Goal: Information Seeking & Learning: Learn about a topic

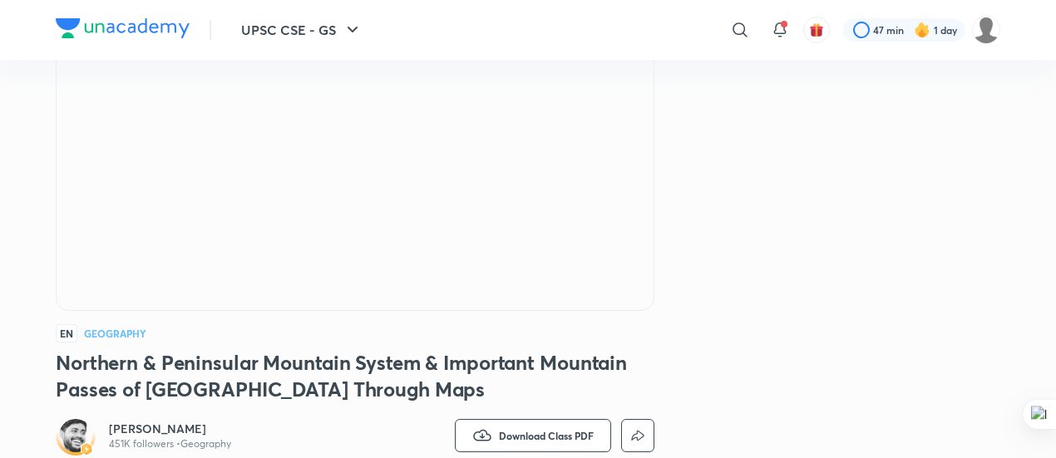
scroll to position [120, 0]
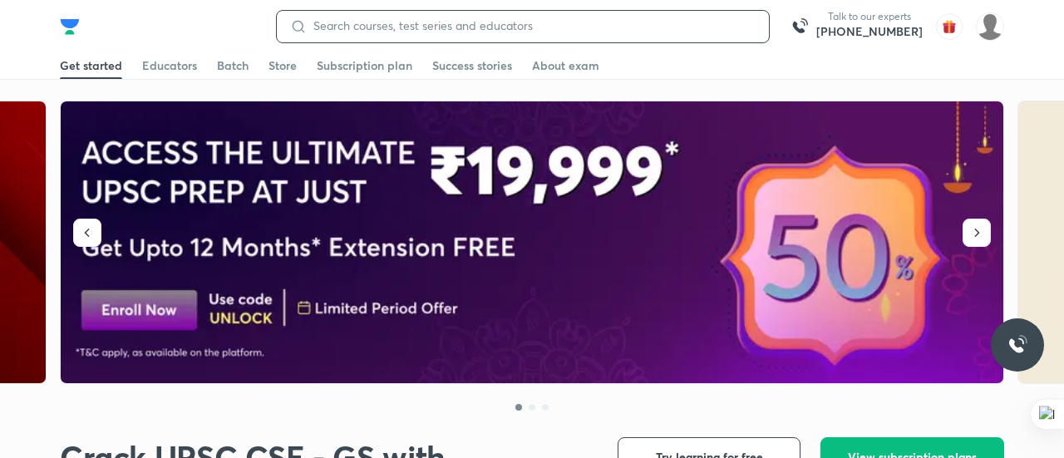
click at [747, 30] on input at bounding box center [531, 25] width 449 height 13
click at [422, 23] on input at bounding box center [531, 25] width 449 height 13
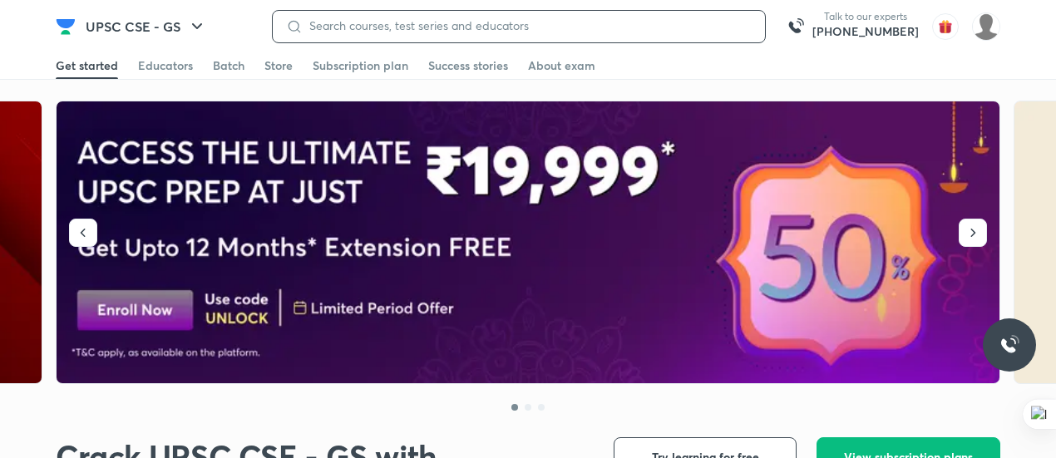
click at [725, 27] on input at bounding box center [527, 25] width 449 height 13
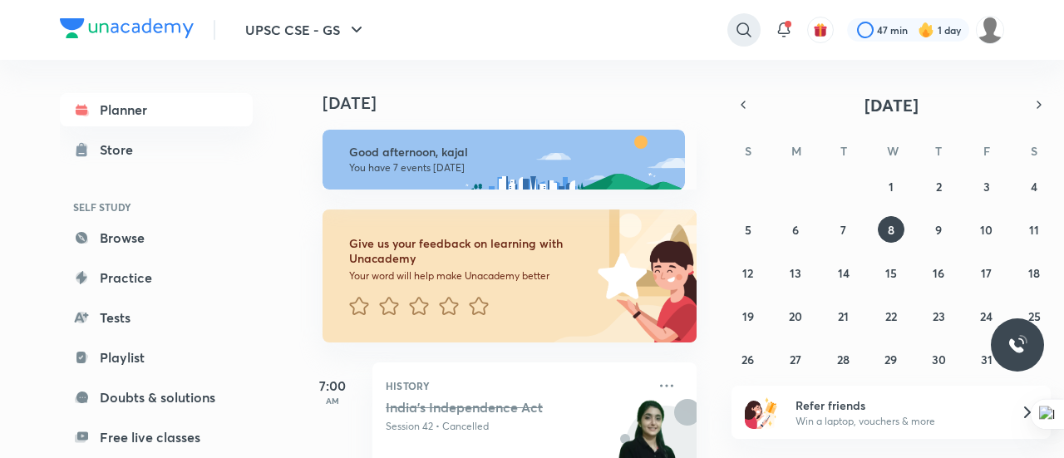
click at [735, 26] on icon at bounding box center [744, 30] width 20 height 20
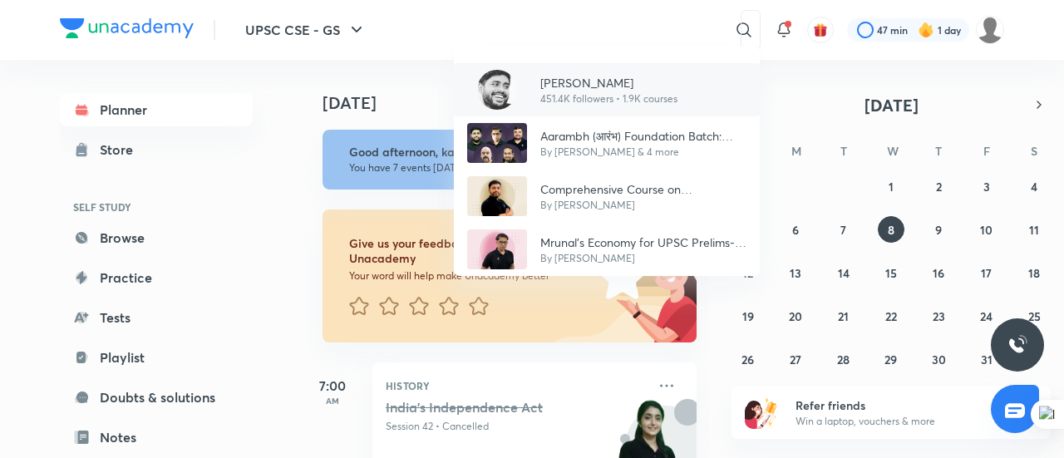
click at [560, 96] on p "451.4K followers • 1.9K courses" at bounding box center [608, 98] width 137 height 15
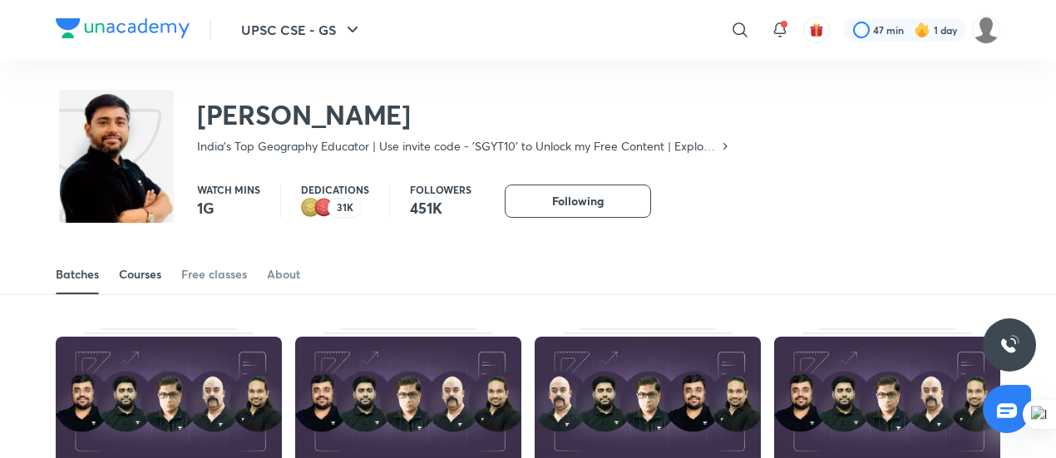
click at [151, 263] on link "Courses" at bounding box center [140, 274] width 42 height 40
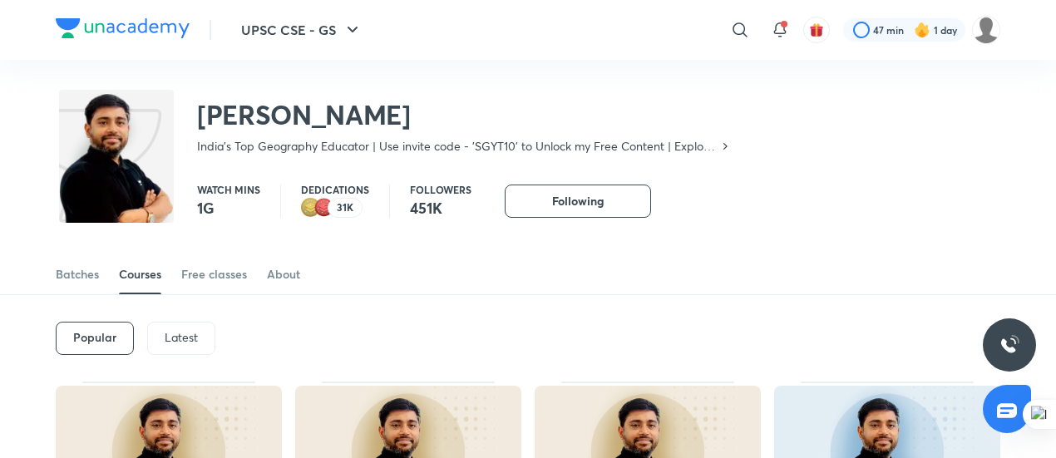
click at [191, 353] on div "Latest" at bounding box center [181, 338] width 68 height 33
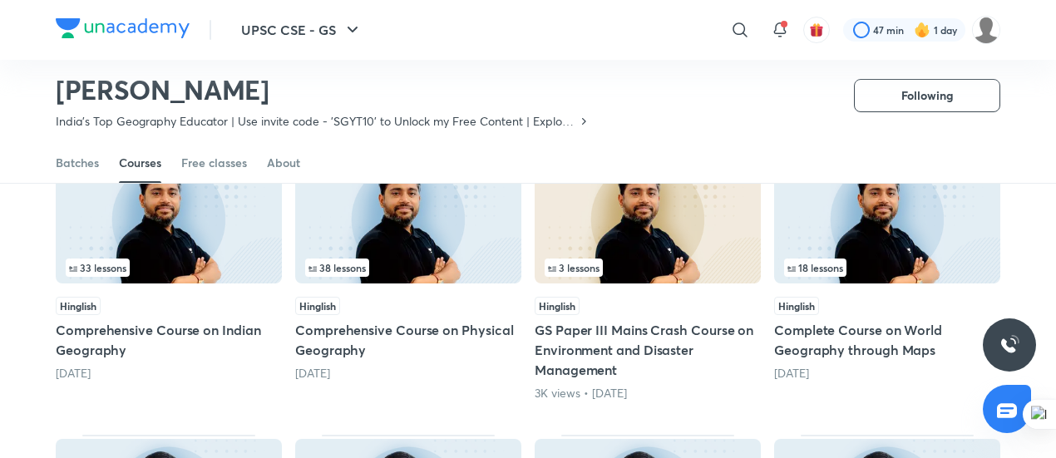
scroll to position [450, 0]
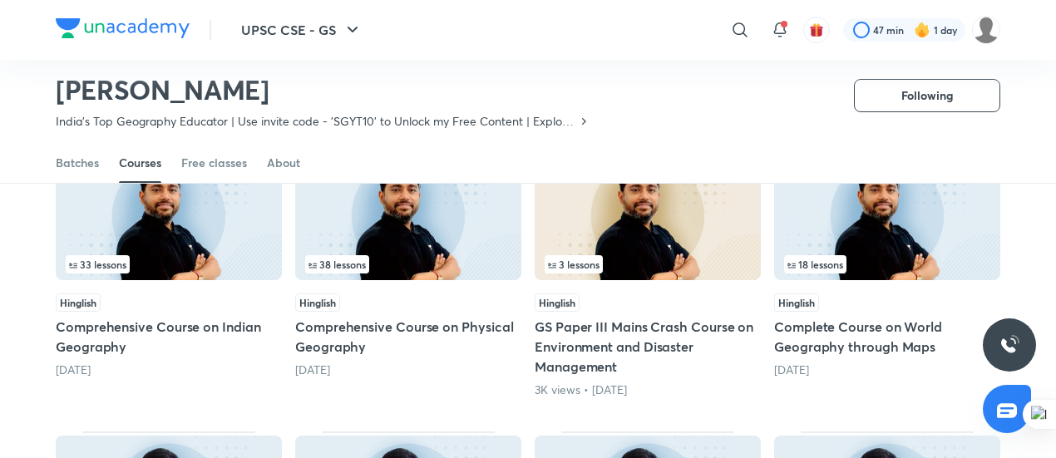
click at [239, 244] on img at bounding box center [169, 216] width 226 height 130
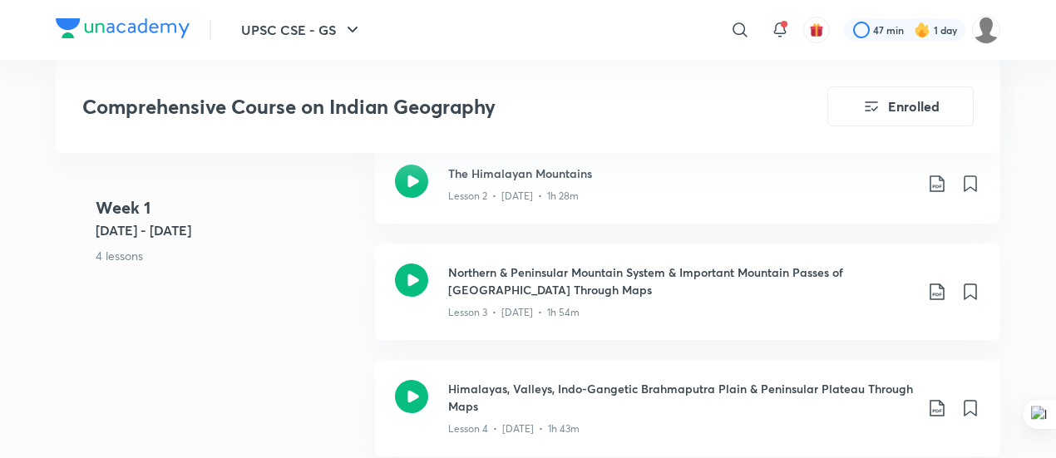
scroll to position [1129, 0]
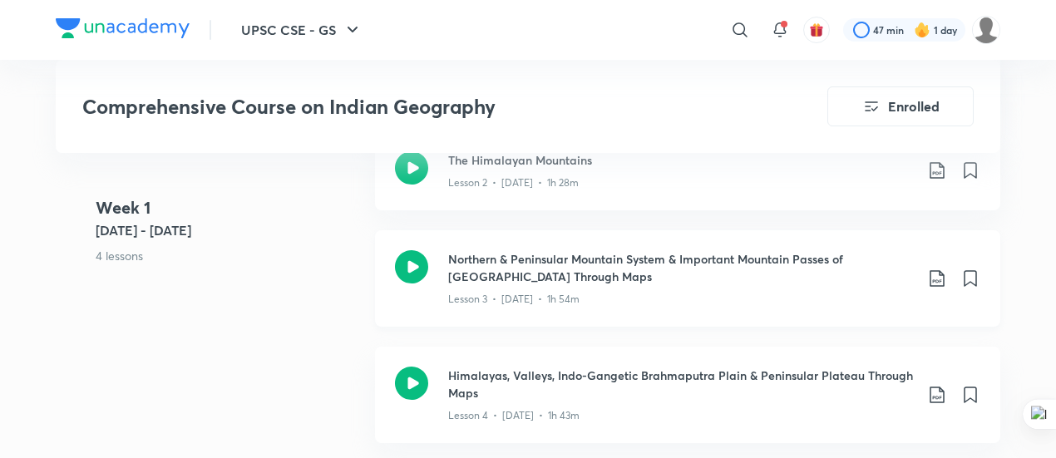
click at [935, 269] on icon at bounding box center [937, 279] width 20 height 20
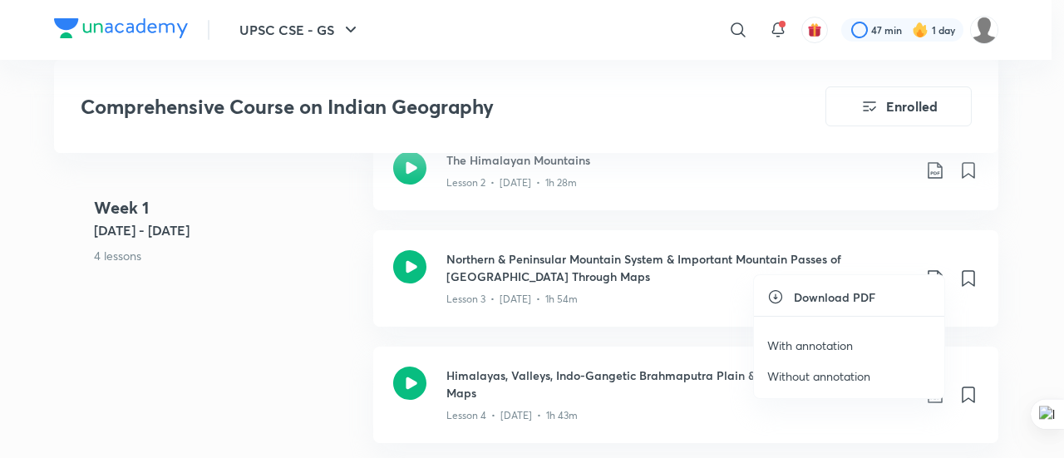
click at [839, 341] on p "With annotation" at bounding box center [810, 345] width 86 height 17
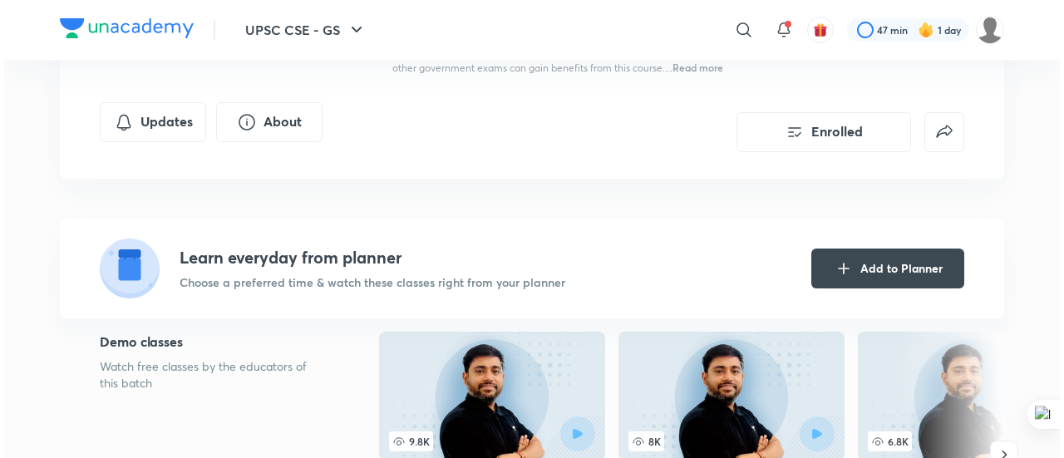
scroll to position [0, 0]
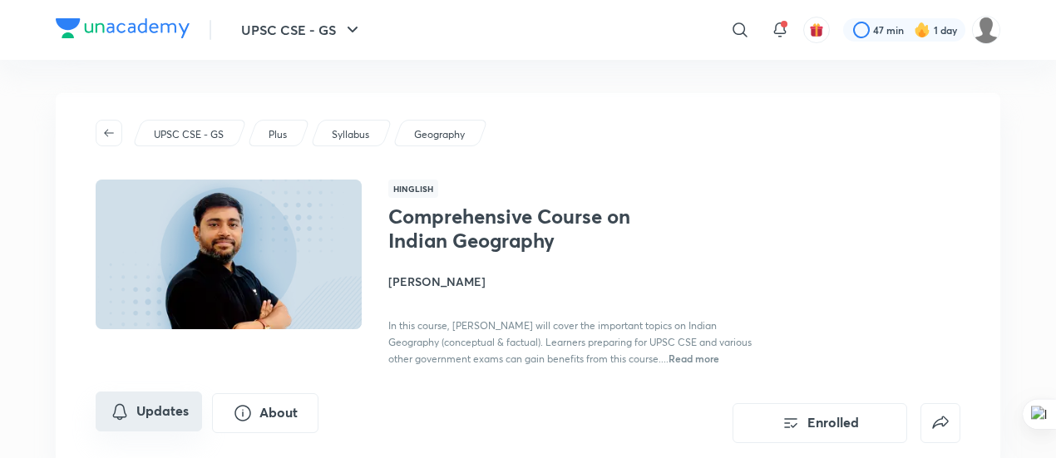
click at [186, 407] on button "Updates" at bounding box center [149, 412] width 106 height 40
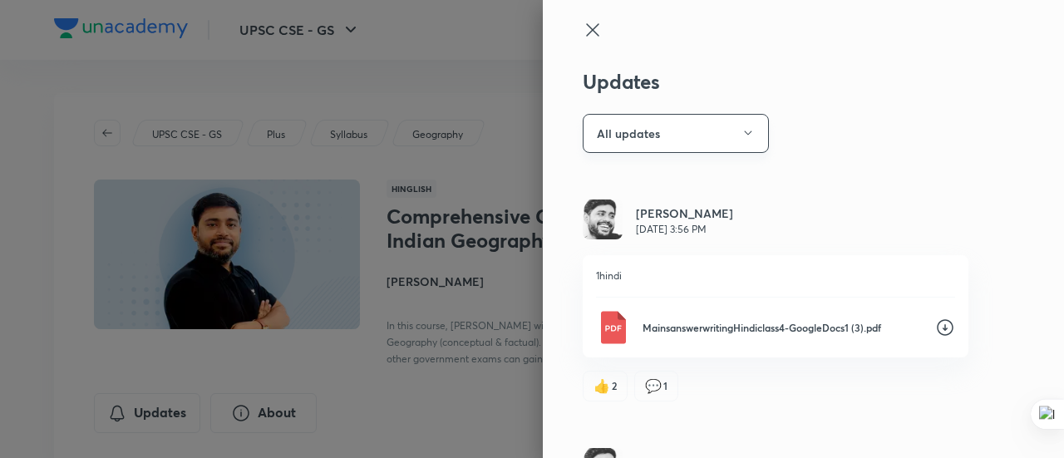
click at [704, 123] on button "All updates" at bounding box center [676, 133] width 186 height 39
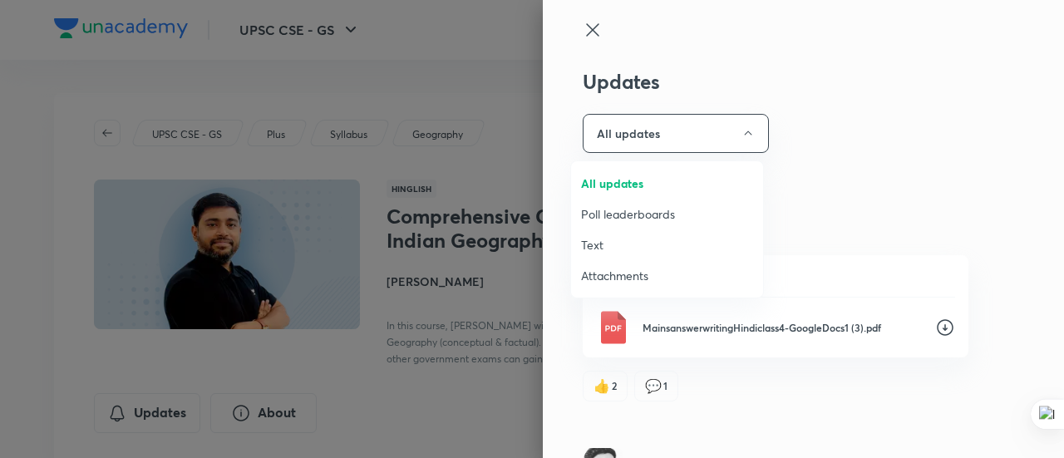
click at [617, 279] on span "Attachments" at bounding box center [667, 275] width 172 height 17
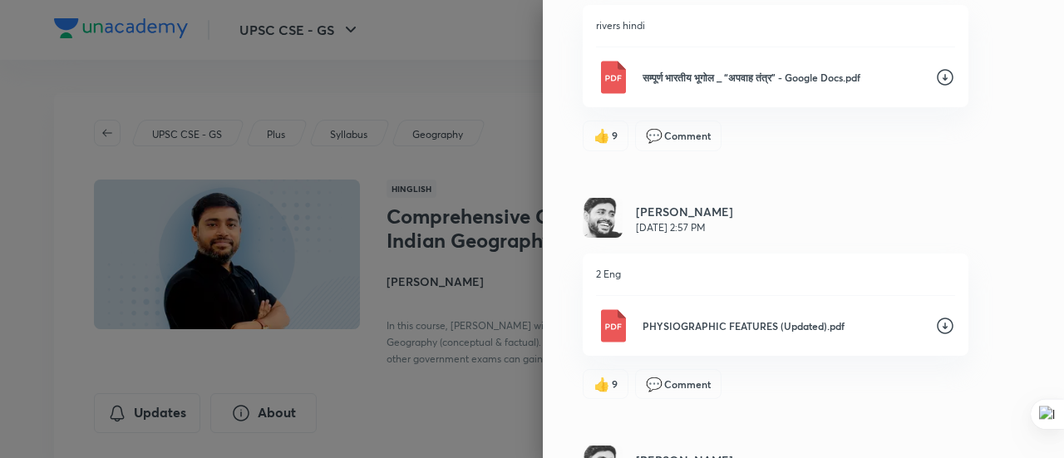
scroll to position [3148, 0]
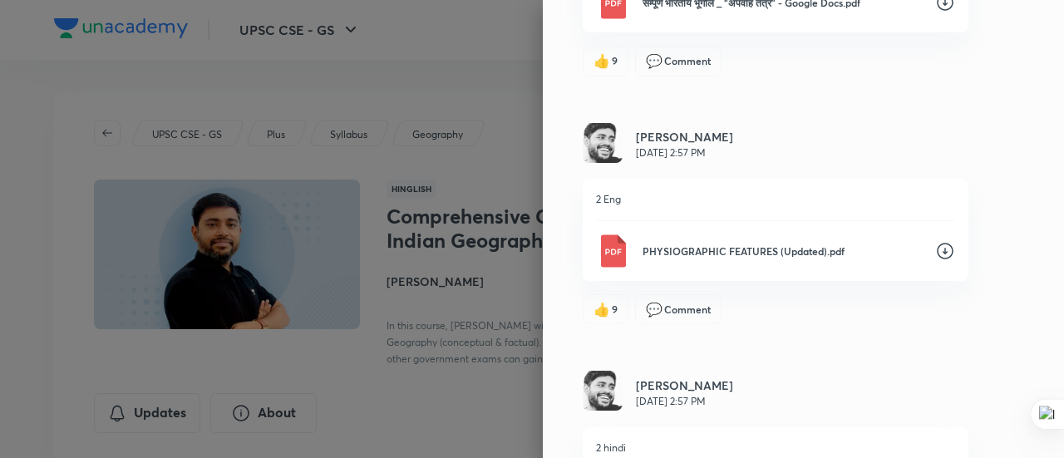
click at [814, 238] on div "PHYSIOGRAPHIC FEATURES (Updated).pdf" at bounding box center [775, 250] width 359 height 33
click at [669, 92] on div "Updates Attachments Sudarshan Gurjar Sep 16, 3:56 PM 1hindi MainsanswerwritingH…" at bounding box center [803, 229] width 521 height 458
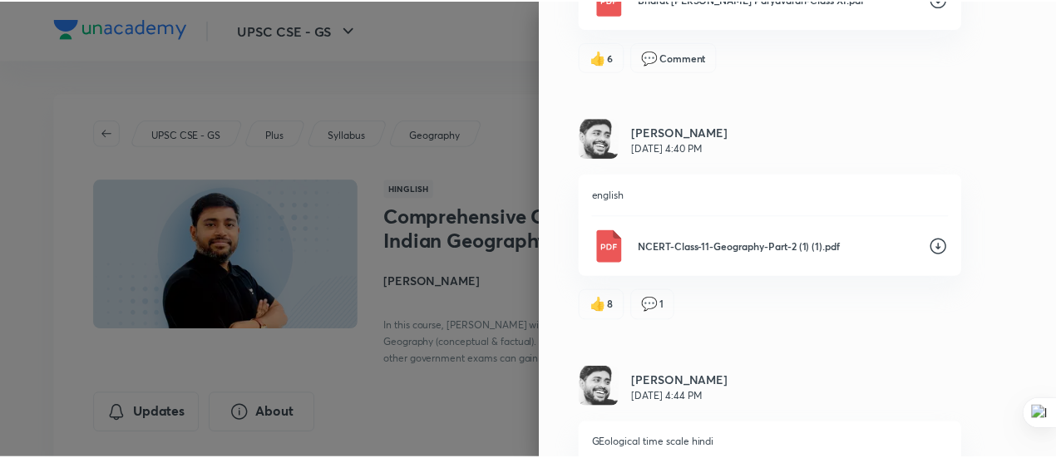
scroll to position [4271, 0]
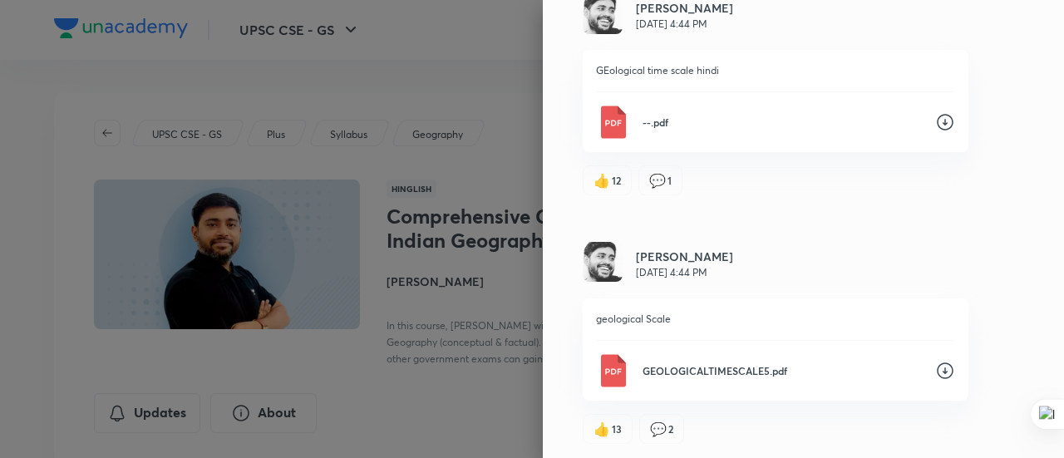
click at [685, 363] on p "GEOLOGICALTIMESCALE5.pdf" at bounding box center [782, 370] width 279 height 15
click at [419, 121] on div at bounding box center [532, 229] width 1064 height 458
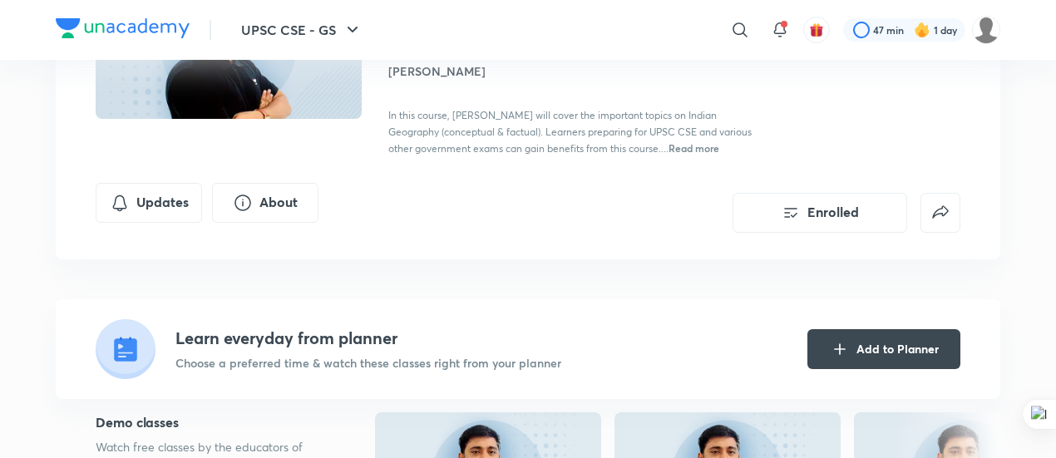
scroll to position [0, 0]
